Goal: Use online tool/utility: Utilize a website feature to perform a specific function

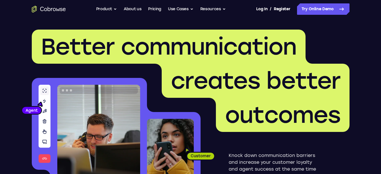
click at [330, 11] on link "Try Online Demo" at bounding box center [323, 8] width 53 height 11
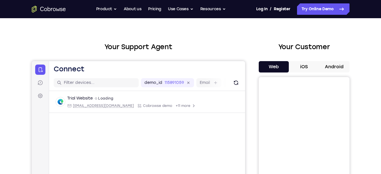
scroll to position [12, 0]
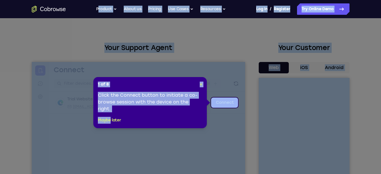
drag, startPoint x: 0, startPoint y: 0, endPoint x: 112, endPoint y: 117, distance: 161.5
click at [112, 119] on button "Maybe later" at bounding box center [109, 120] width 23 height 7
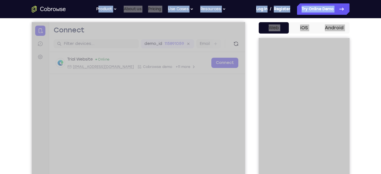
scroll to position [52, 0]
